Goal: Task Accomplishment & Management: Manage account settings

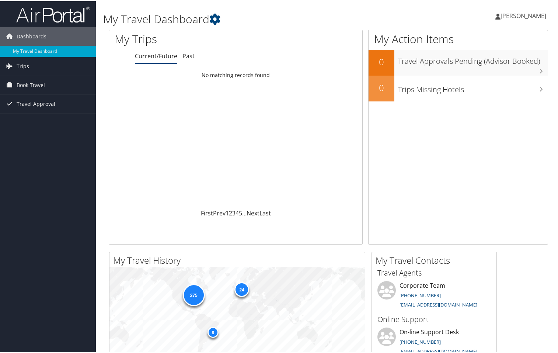
click at [530, 14] on span "[PERSON_NAME]" at bounding box center [524, 15] width 46 height 8
click at [484, 64] on link "View Travel Profile" at bounding box center [504, 65] width 82 height 13
